Goal: Communication & Community: Answer question/provide support

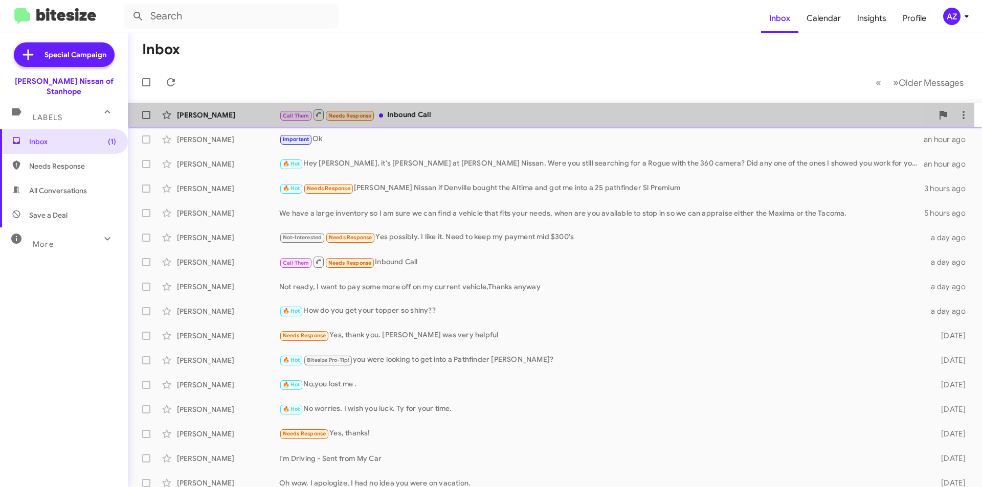
click at [234, 120] on div "[PERSON_NAME] Call Them Needs Response Inbound Call a minute ago" at bounding box center [554, 115] width 837 height 20
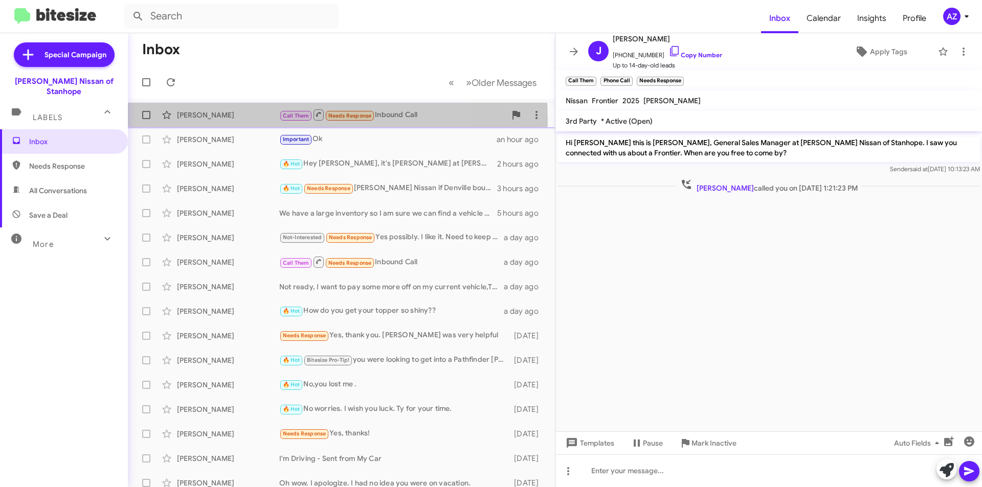
click at [249, 120] on div "Joseph Devenney" at bounding box center [228, 115] width 102 height 10
